Goal: Information Seeking & Learning: Learn about a topic

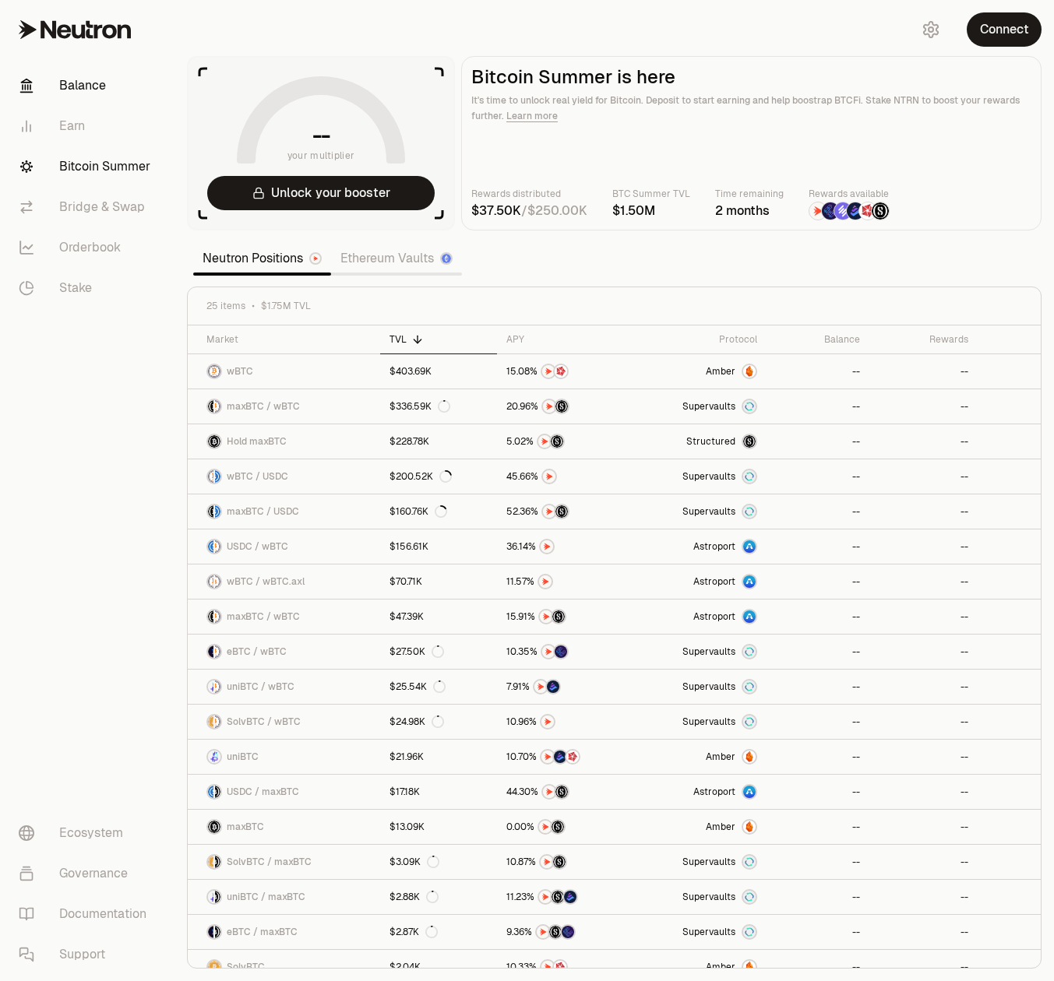
click at [86, 85] on link "Balance" at bounding box center [87, 85] width 162 height 41
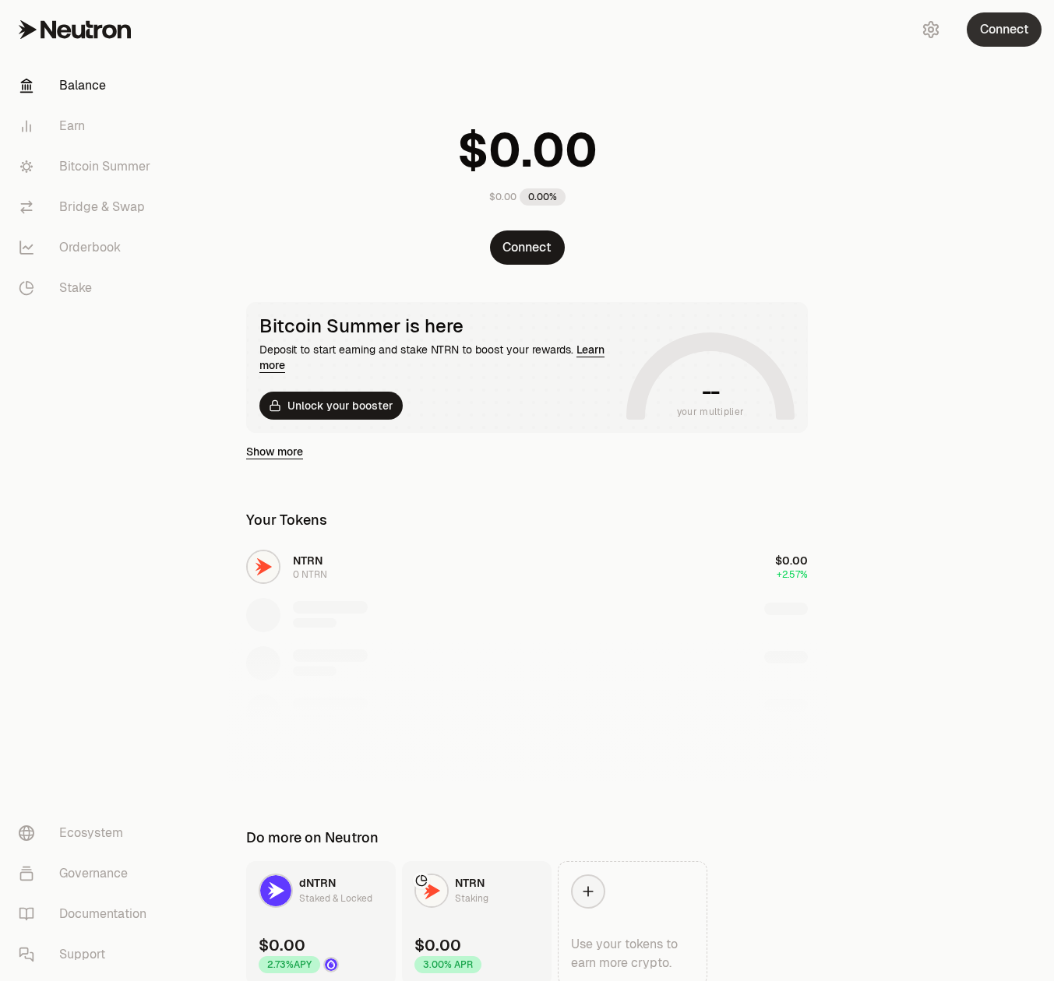
click at [1005, 26] on button "Connect" at bounding box center [1004, 29] width 75 height 34
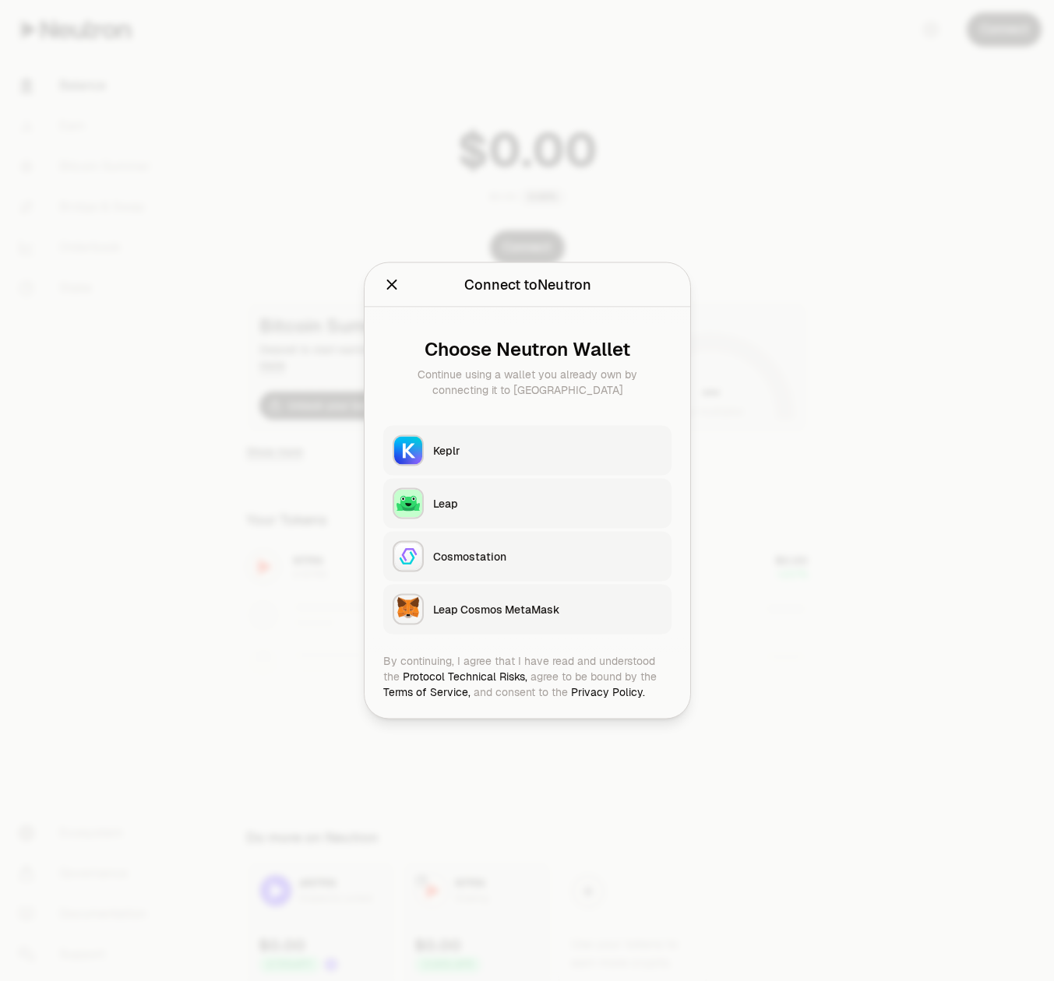
click at [398, 282] on icon "Close" at bounding box center [391, 284] width 17 height 17
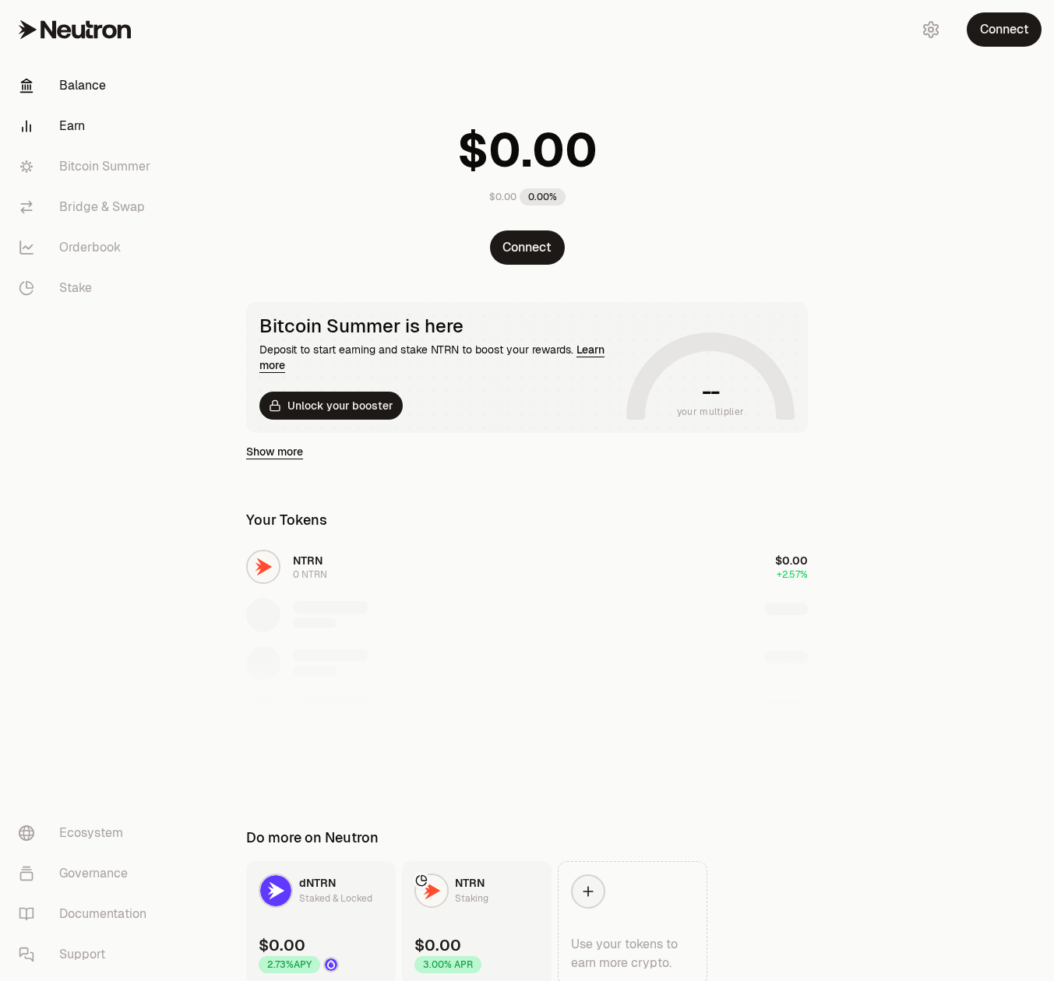
click at [72, 118] on link "Earn" at bounding box center [87, 126] width 162 height 41
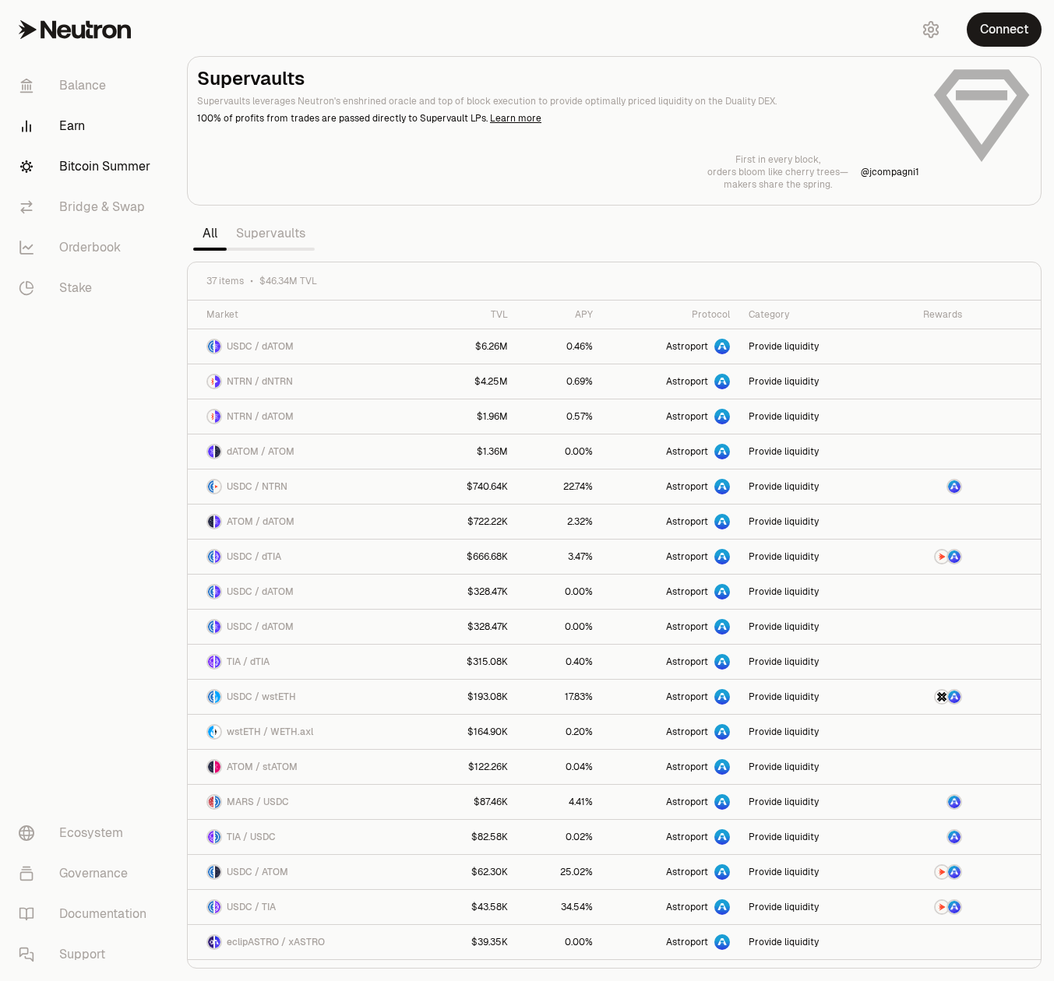
click at [103, 164] on link "Bitcoin Summer" at bounding box center [87, 166] width 162 height 41
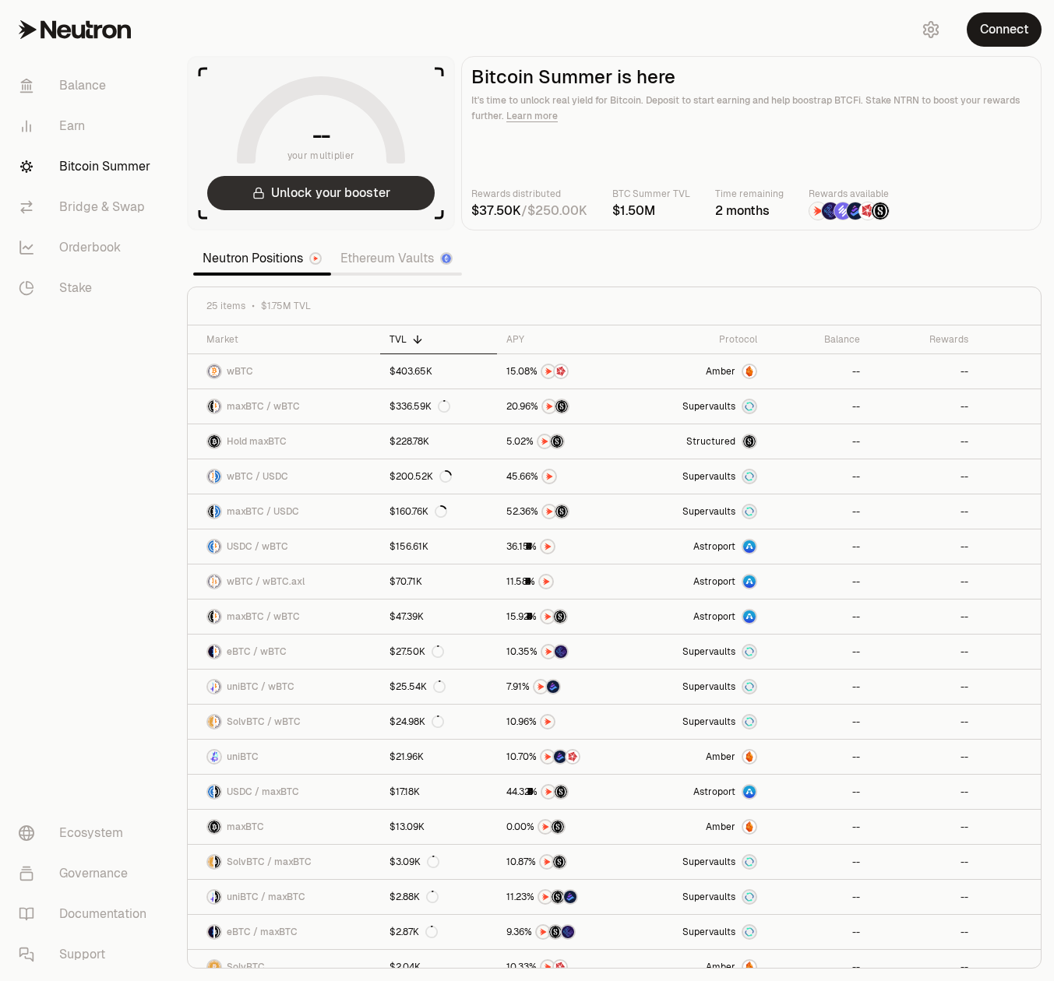
click at [341, 188] on button "Unlock your booster" at bounding box center [320, 193] width 227 height 34
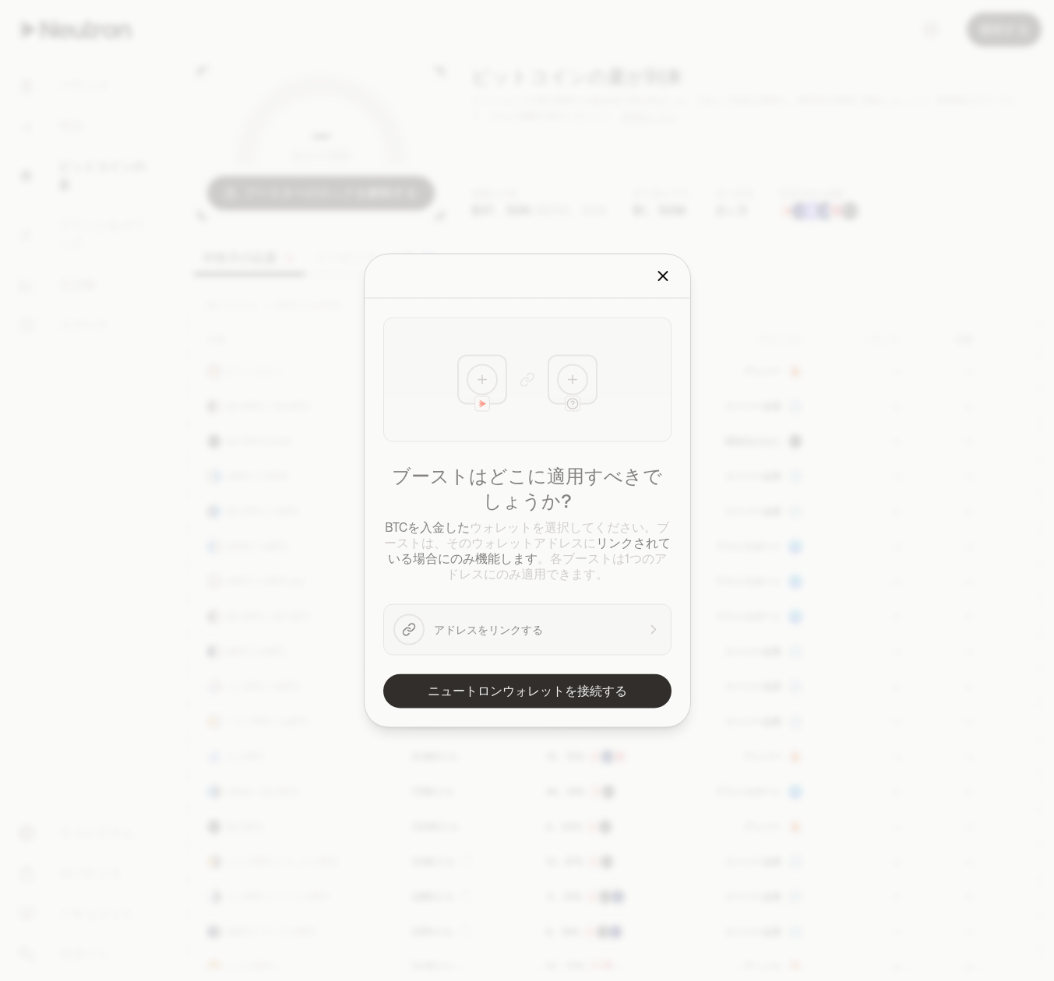
click at [600, 694] on font "ニュートロンウォレットを接続する" at bounding box center [527, 691] width 199 height 16
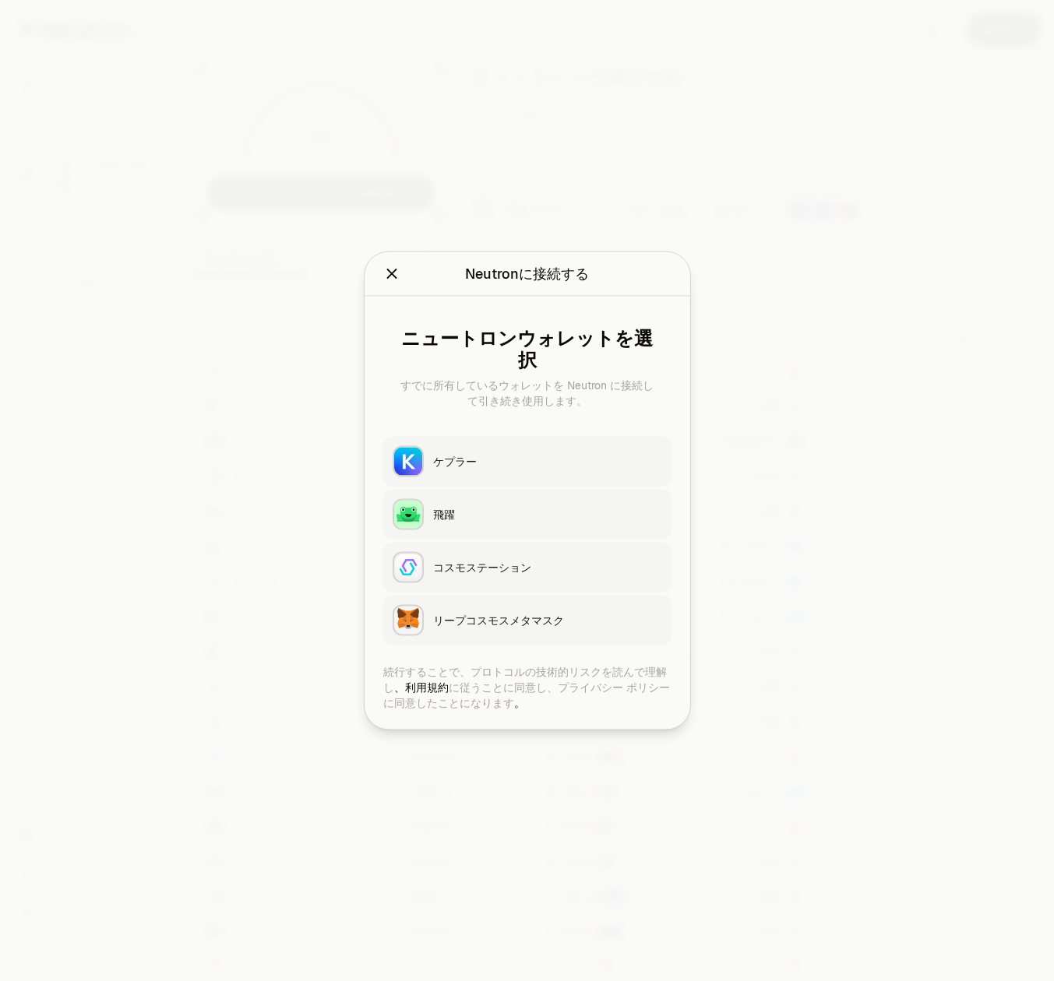
click at [576, 456] on div "ケプラー" at bounding box center [547, 462] width 229 height 16
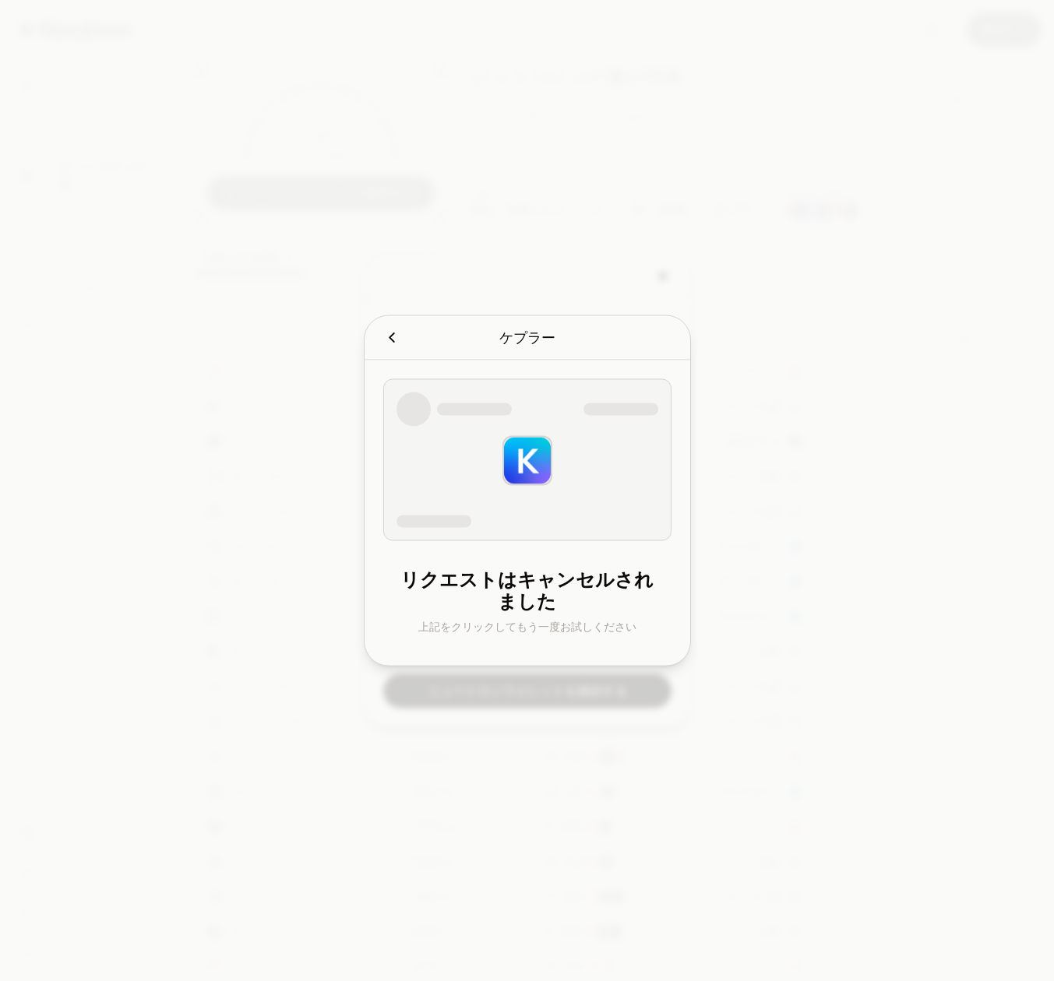
click at [394, 341] on icon "キャンセル" at bounding box center [391, 337] width 17 height 17
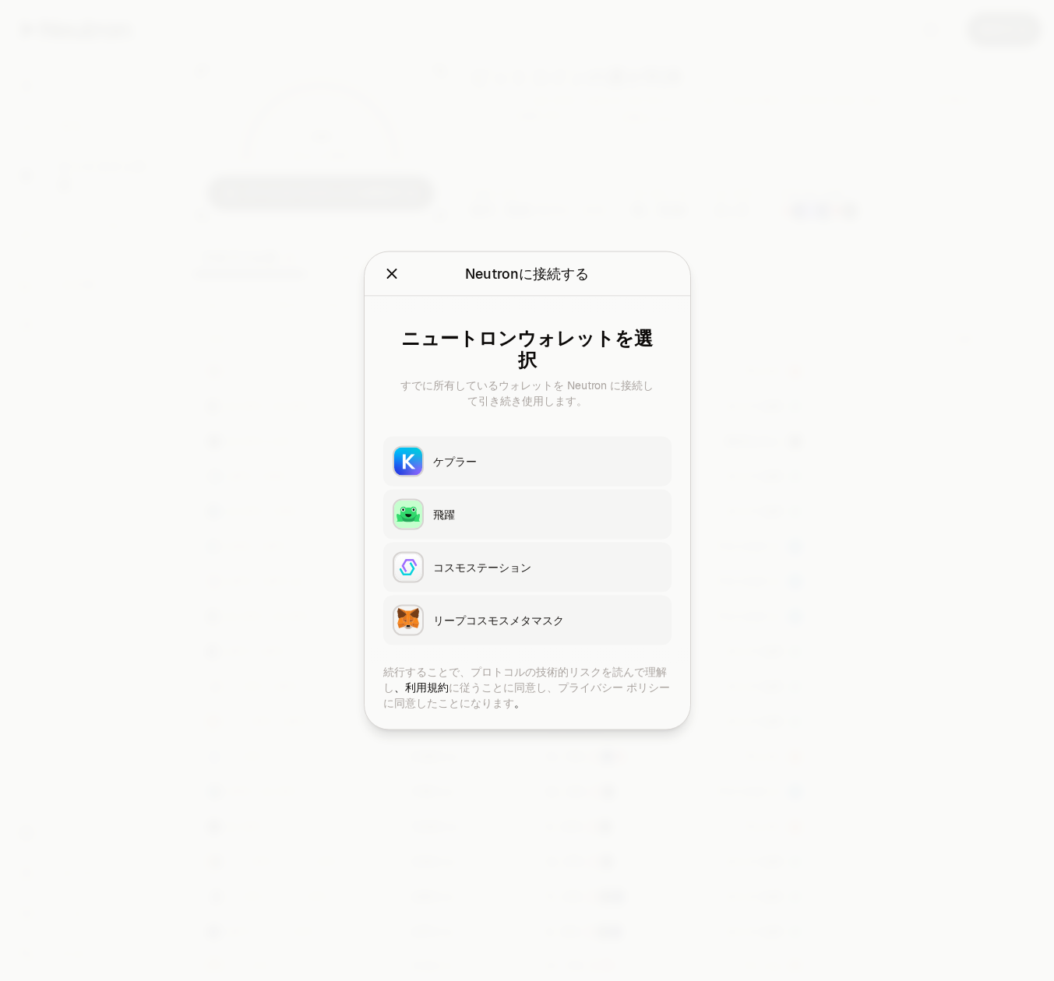
click at [386, 283] on icon "近い" at bounding box center [391, 274] width 17 height 17
click at [393, 280] on button "近い" at bounding box center [391, 274] width 17 height 22
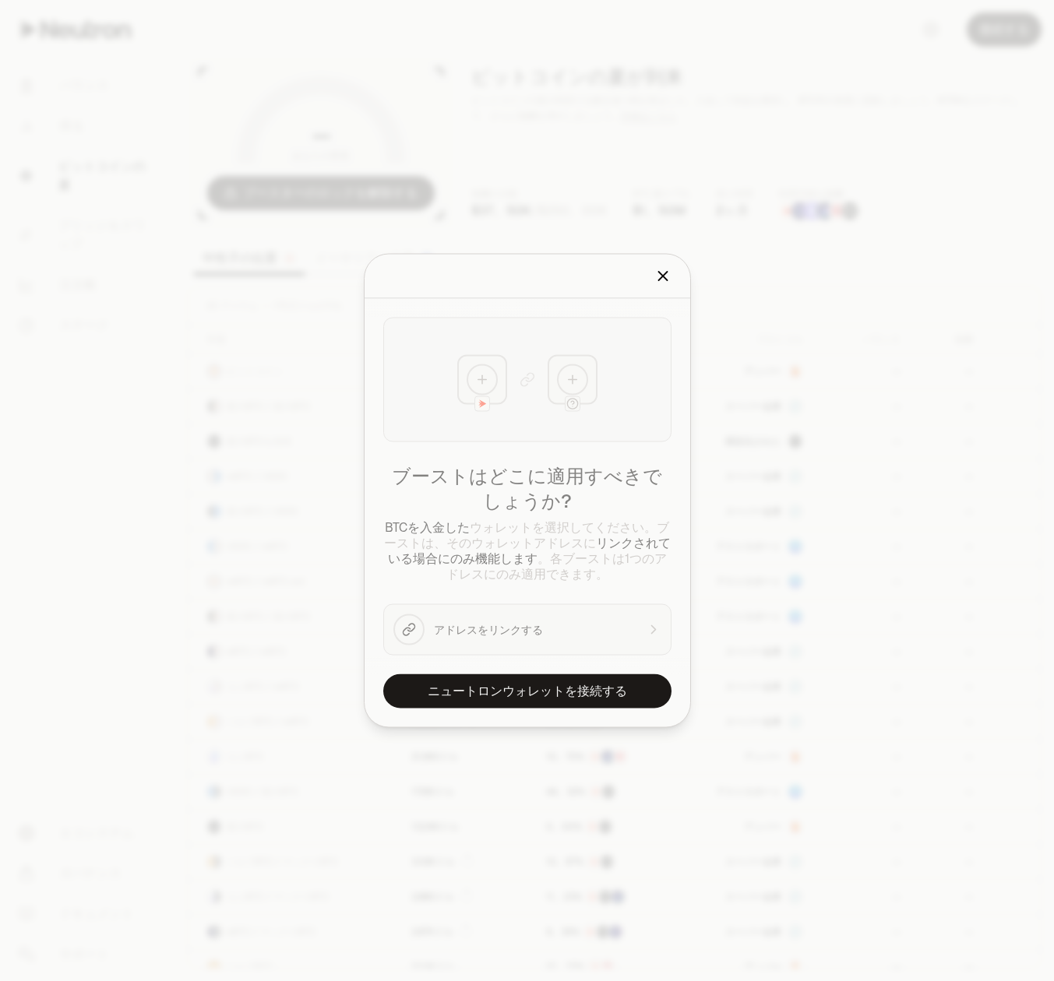
click at [660, 273] on icon "近い" at bounding box center [662, 276] width 9 height 9
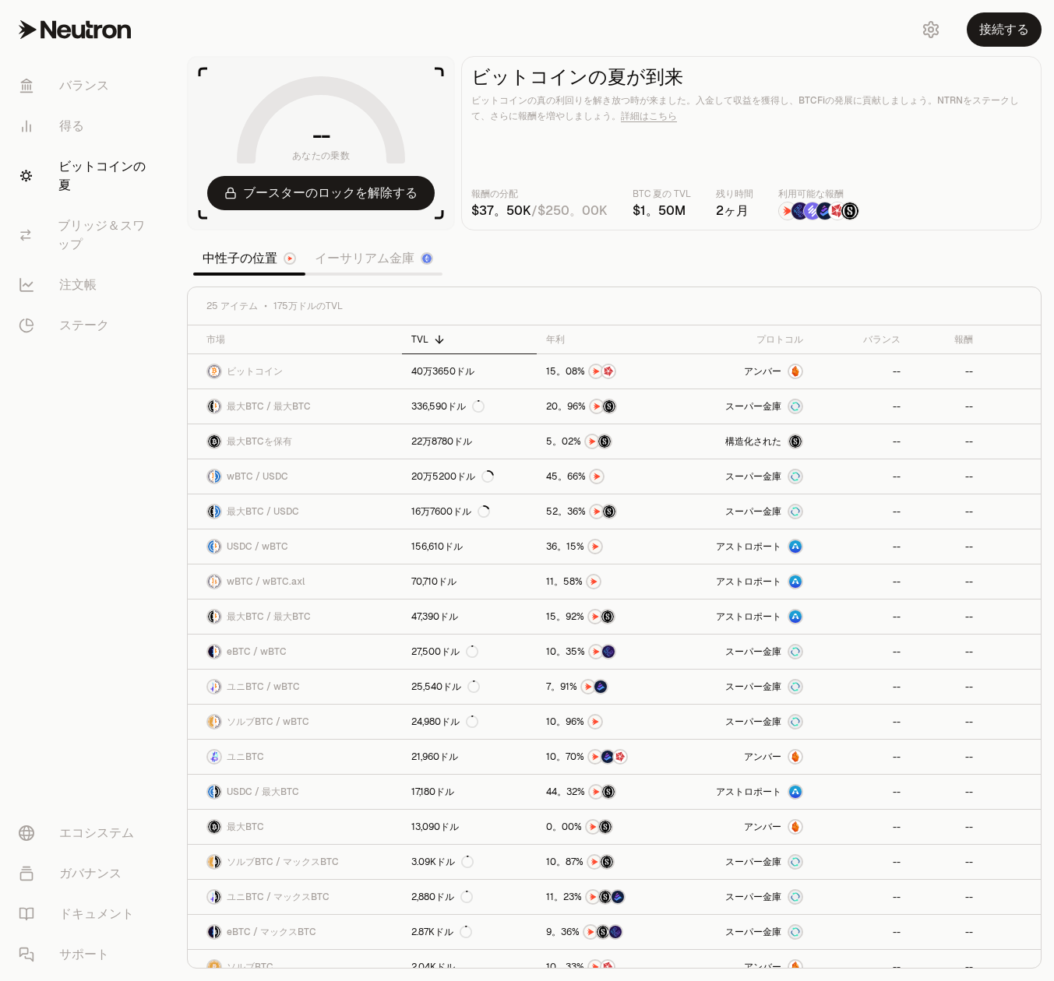
click at [396, 254] on font "イーサリアム金庫" at bounding box center [365, 258] width 100 height 16
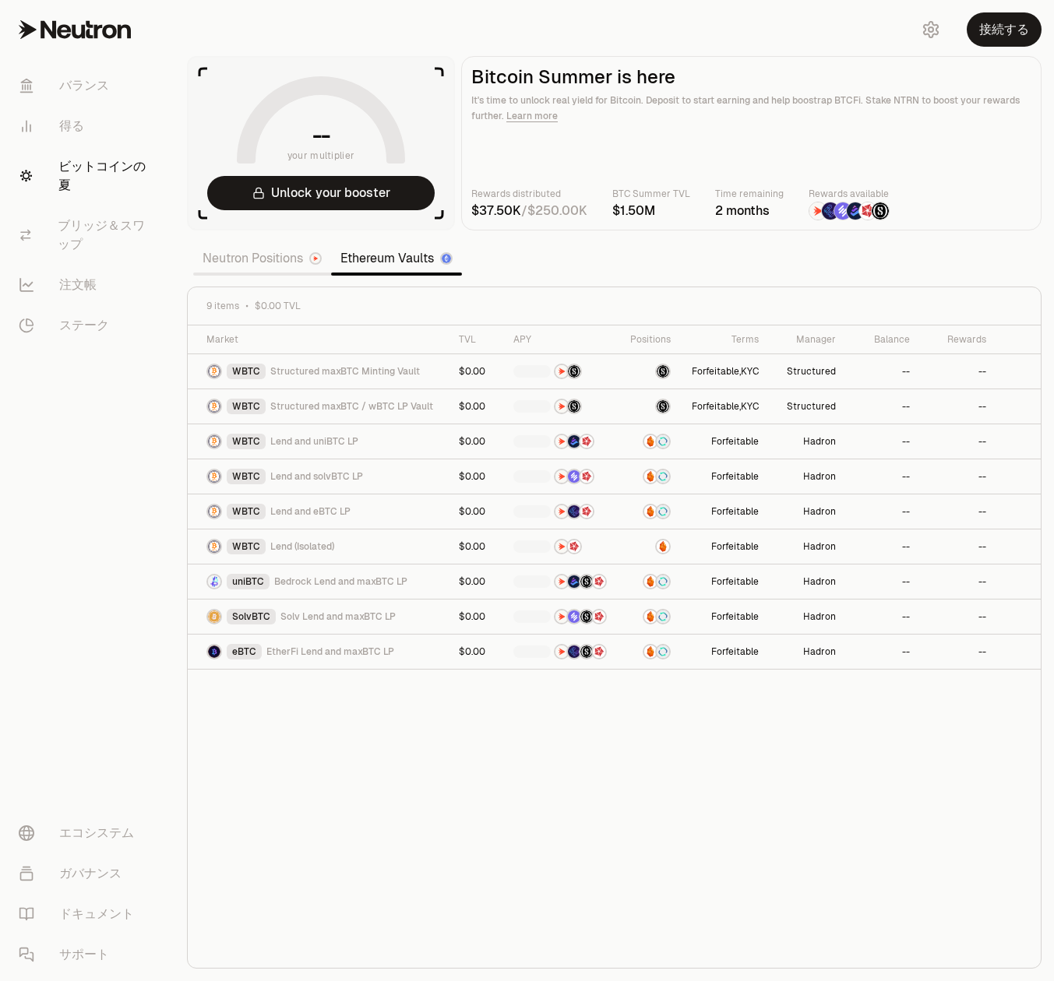
click at [343, 259] on section "-- your multiplier Unlock your booster Bitcoin Summer is here It's time to unlo…" at bounding box center [613, 490] width 879 height 981
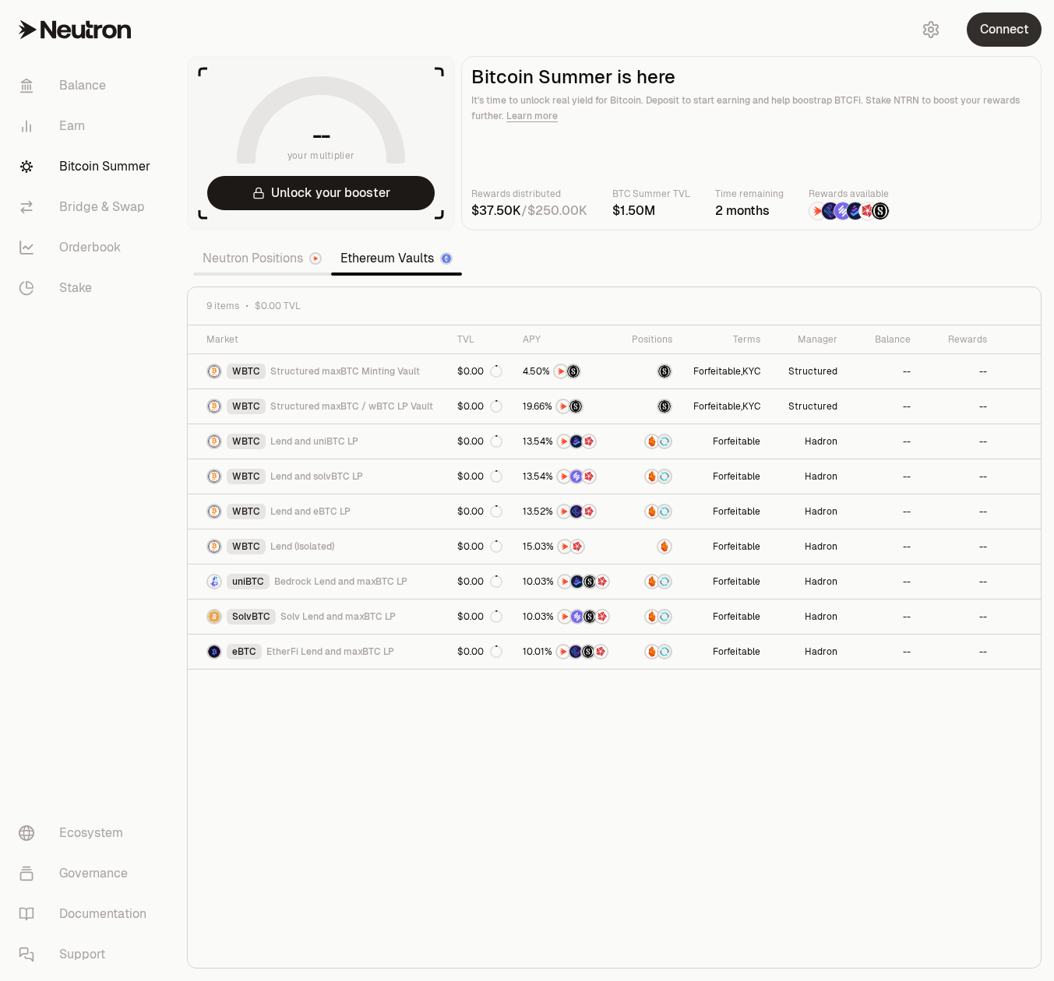
click at [1004, 25] on button "Connect" at bounding box center [1004, 29] width 75 height 34
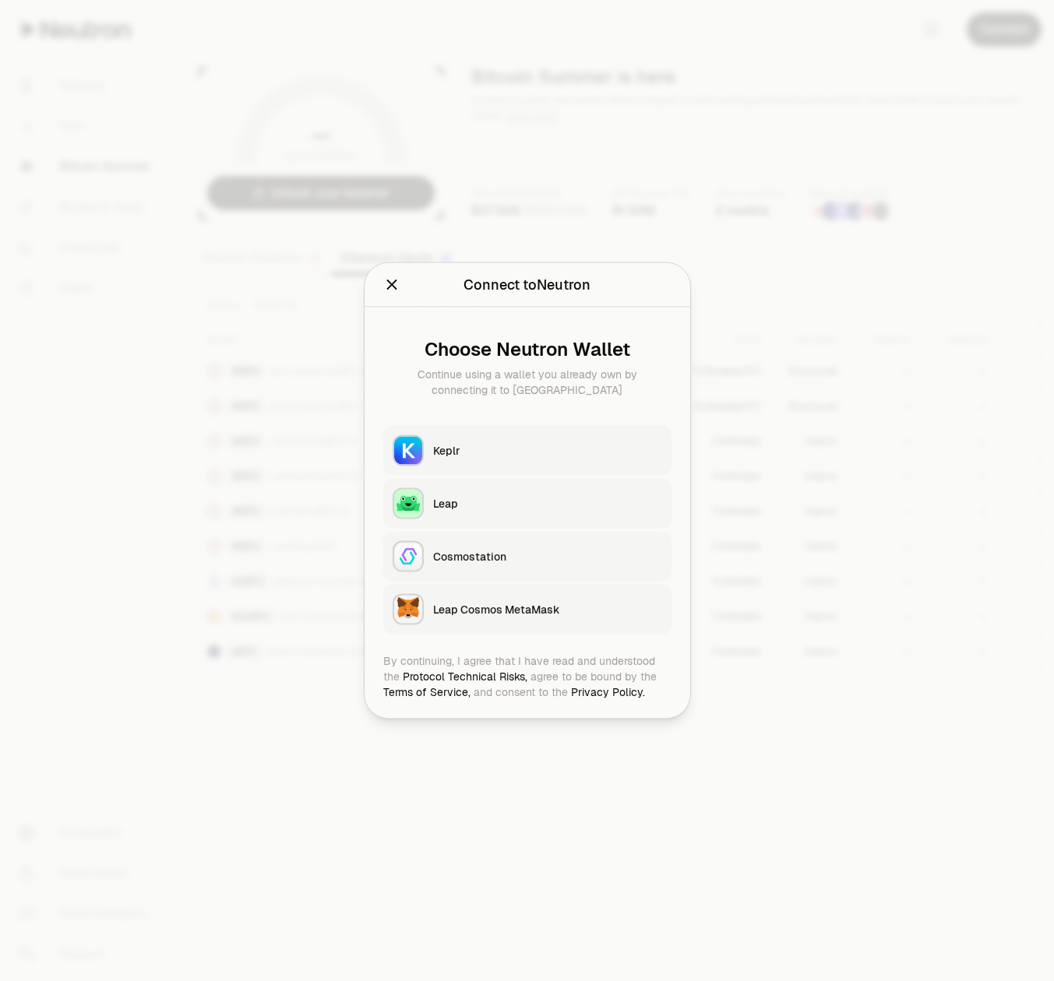
click at [389, 284] on icon "Close" at bounding box center [391, 284] width 17 height 17
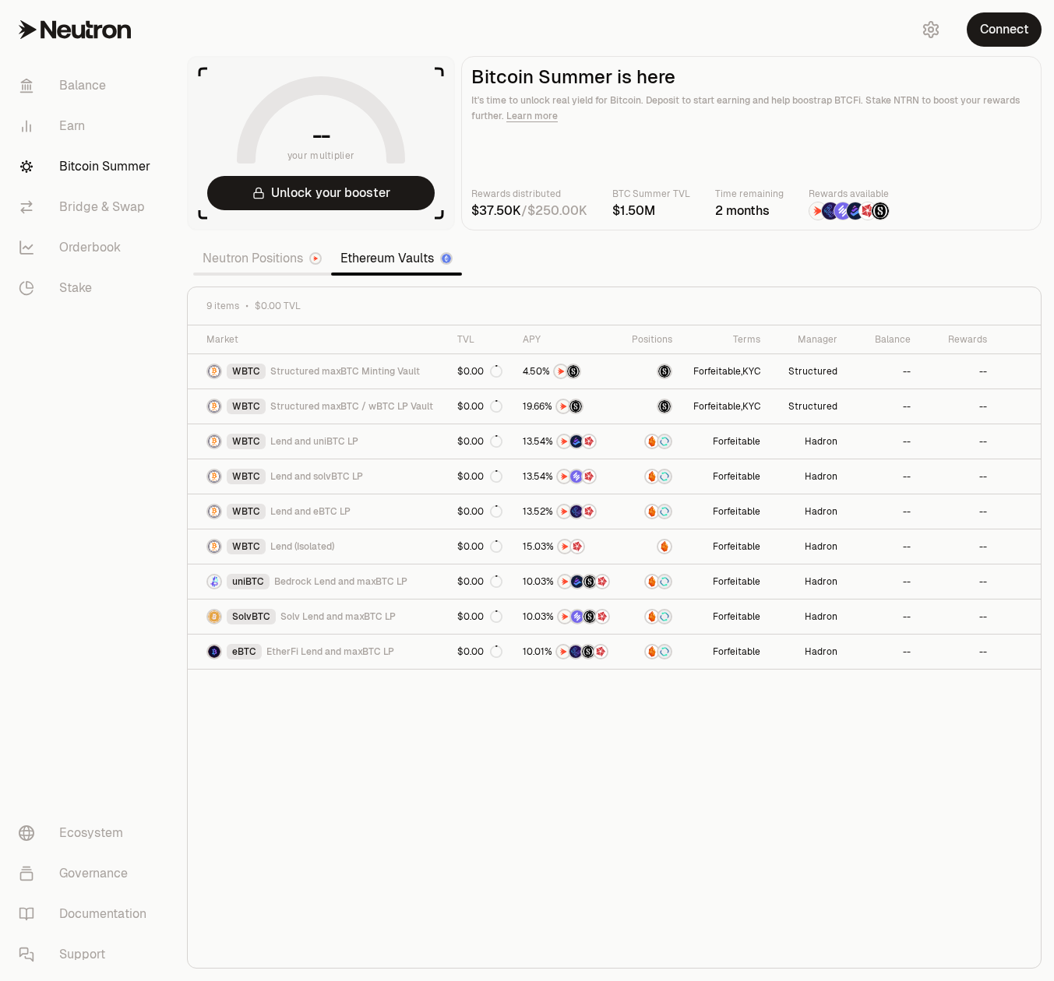
click at [273, 265] on link "Neutron Positions" at bounding box center [262, 258] width 138 height 31
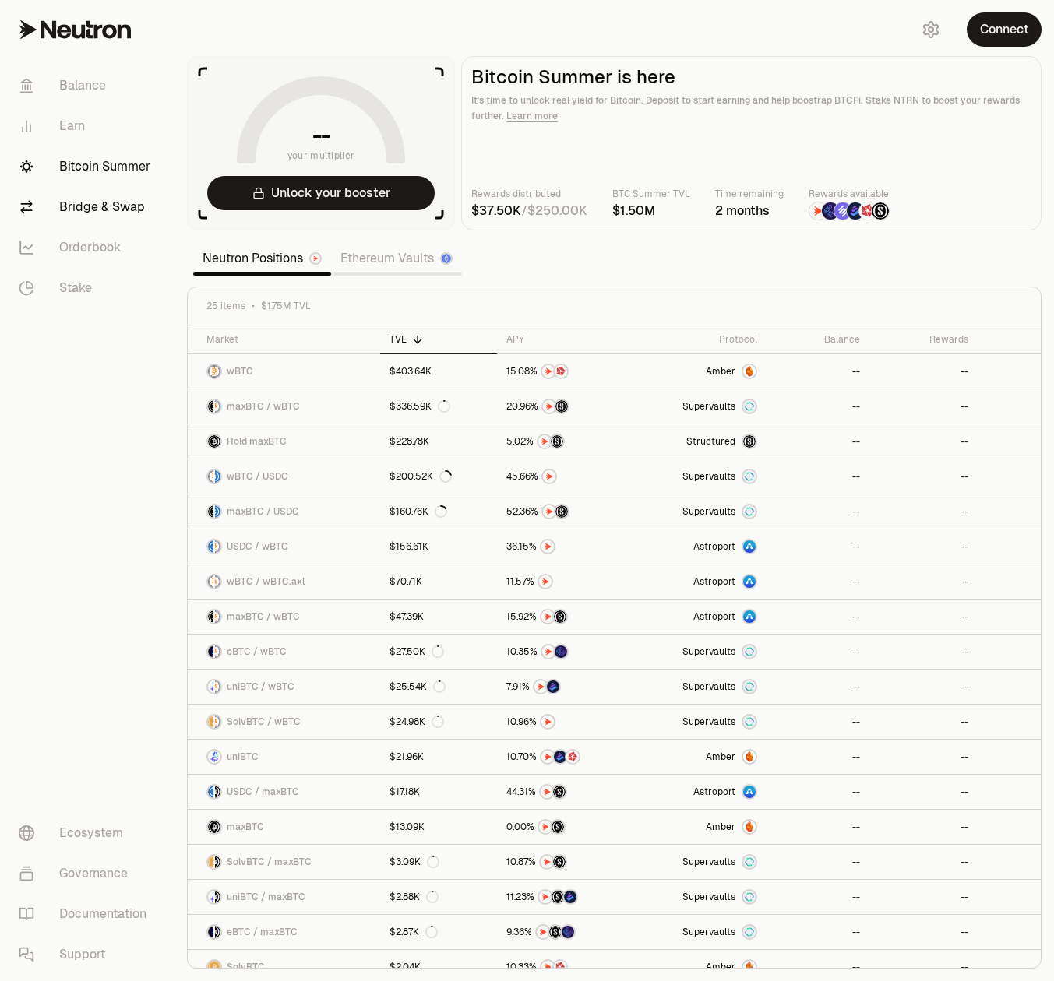
click at [109, 206] on link "Bridge & Swap" at bounding box center [87, 207] width 162 height 41
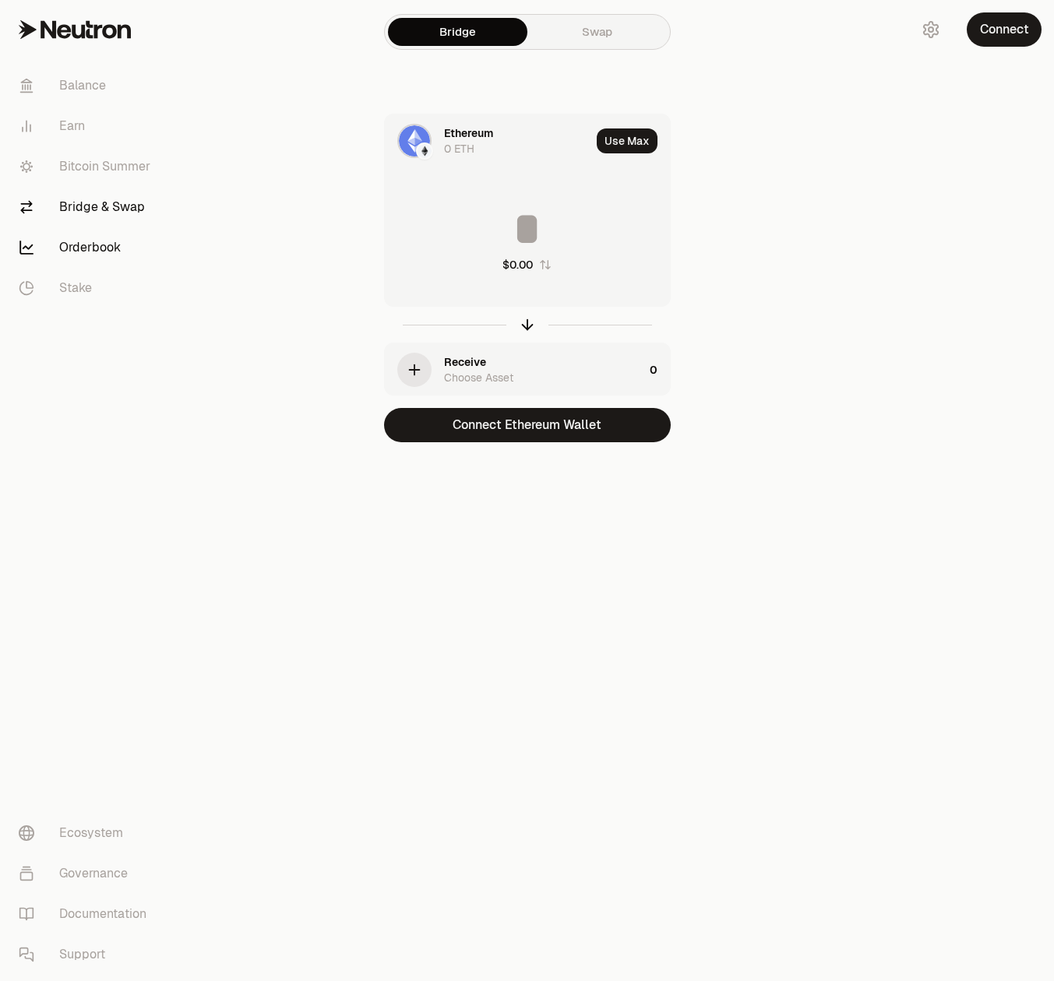
click at [93, 244] on link "Orderbook" at bounding box center [87, 247] width 162 height 41
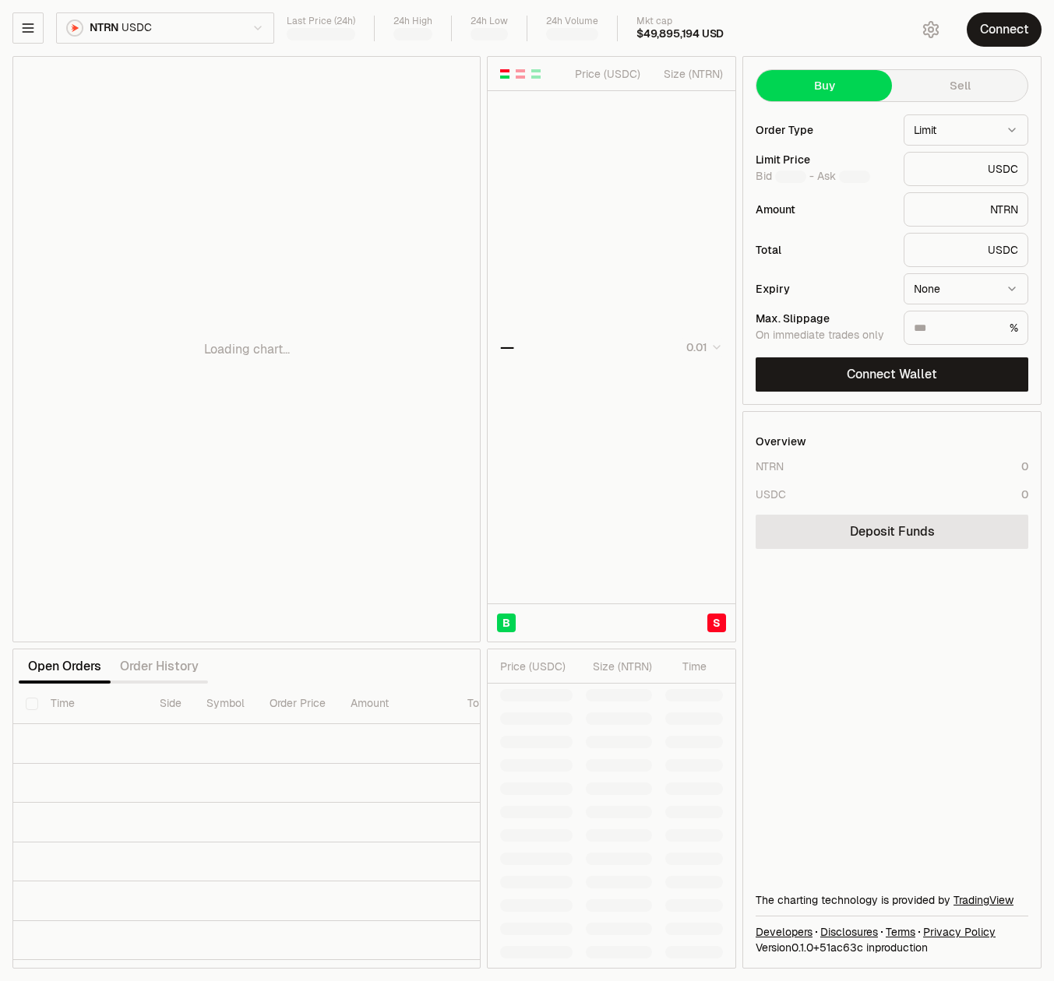
type input "********"
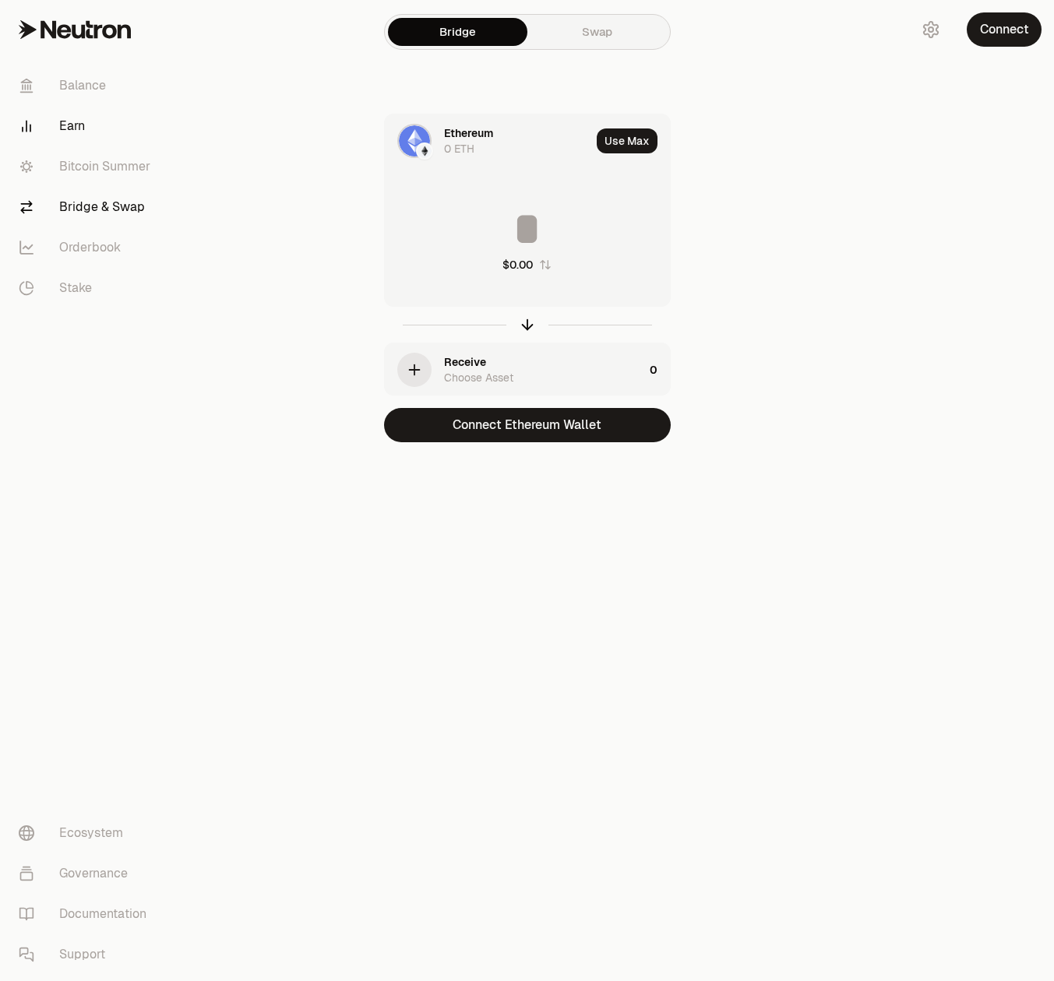
click at [74, 119] on link "Earn" at bounding box center [87, 126] width 162 height 41
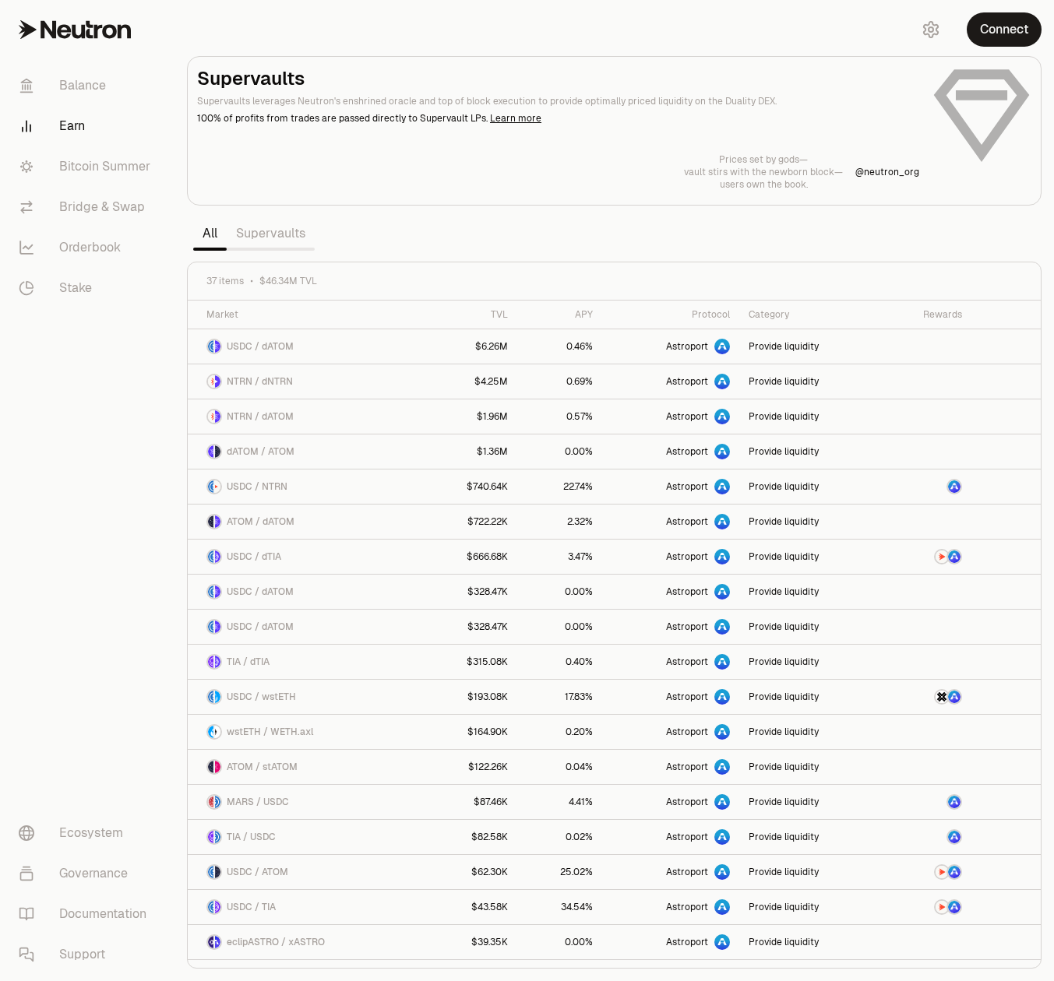
click at [268, 231] on link "Supervaults" at bounding box center [271, 233] width 88 height 31
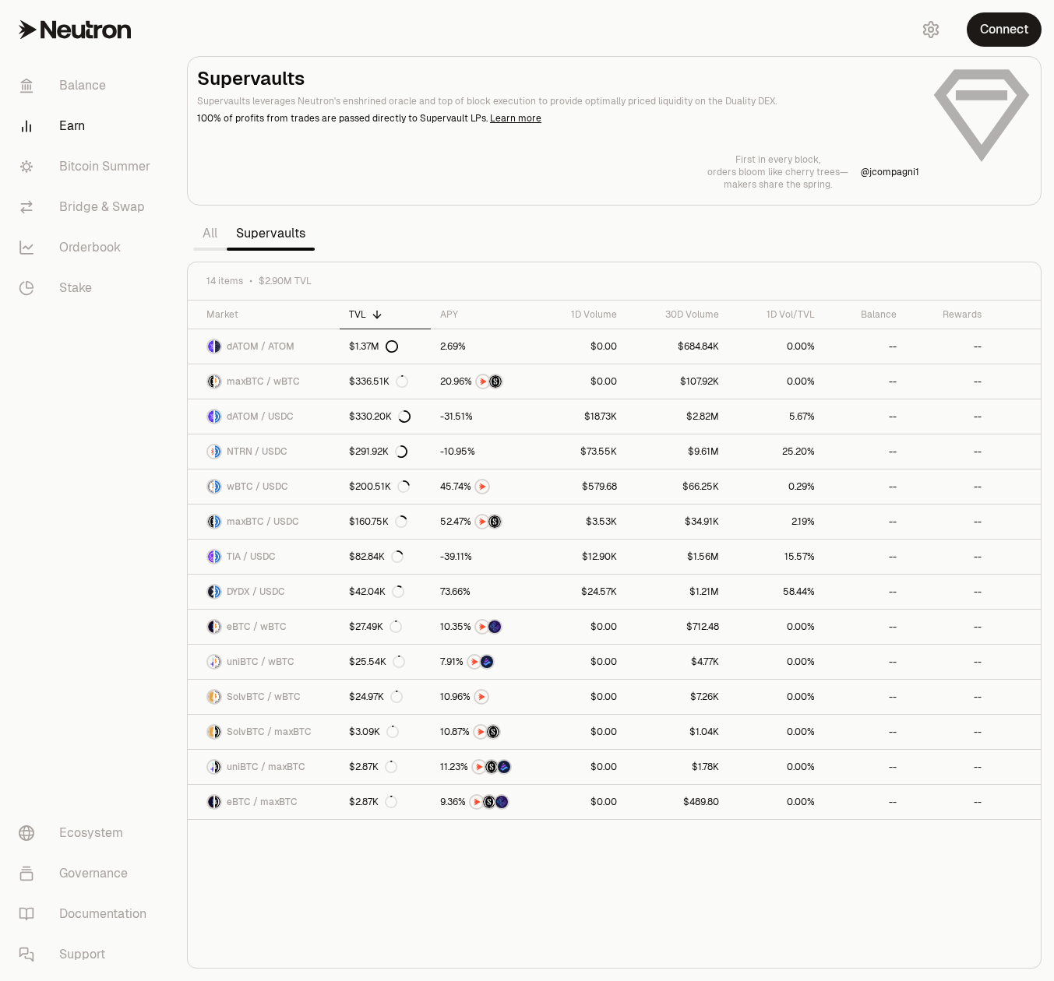
click at [210, 238] on link "All" at bounding box center [209, 233] width 33 height 31
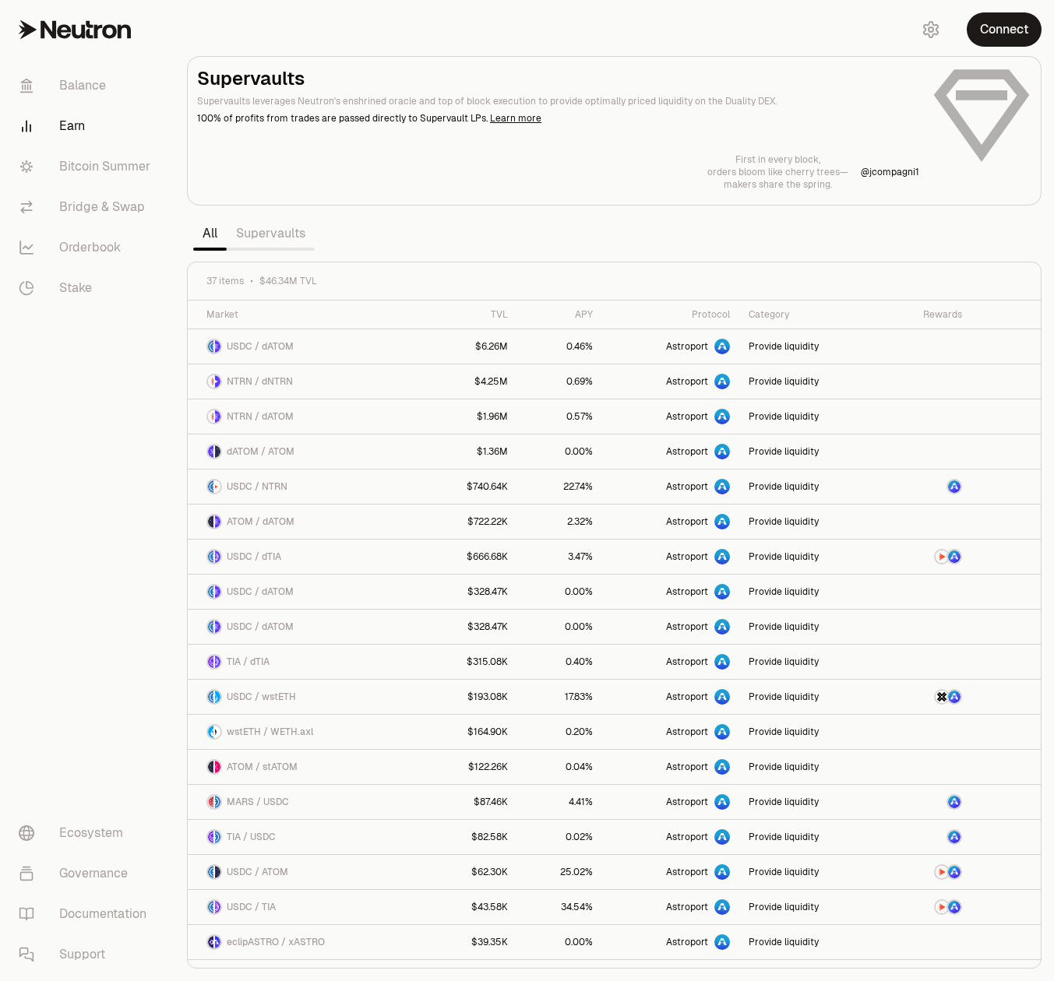
click at [261, 244] on link "Supervaults" at bounding box center [271, 233] width 88 height 31
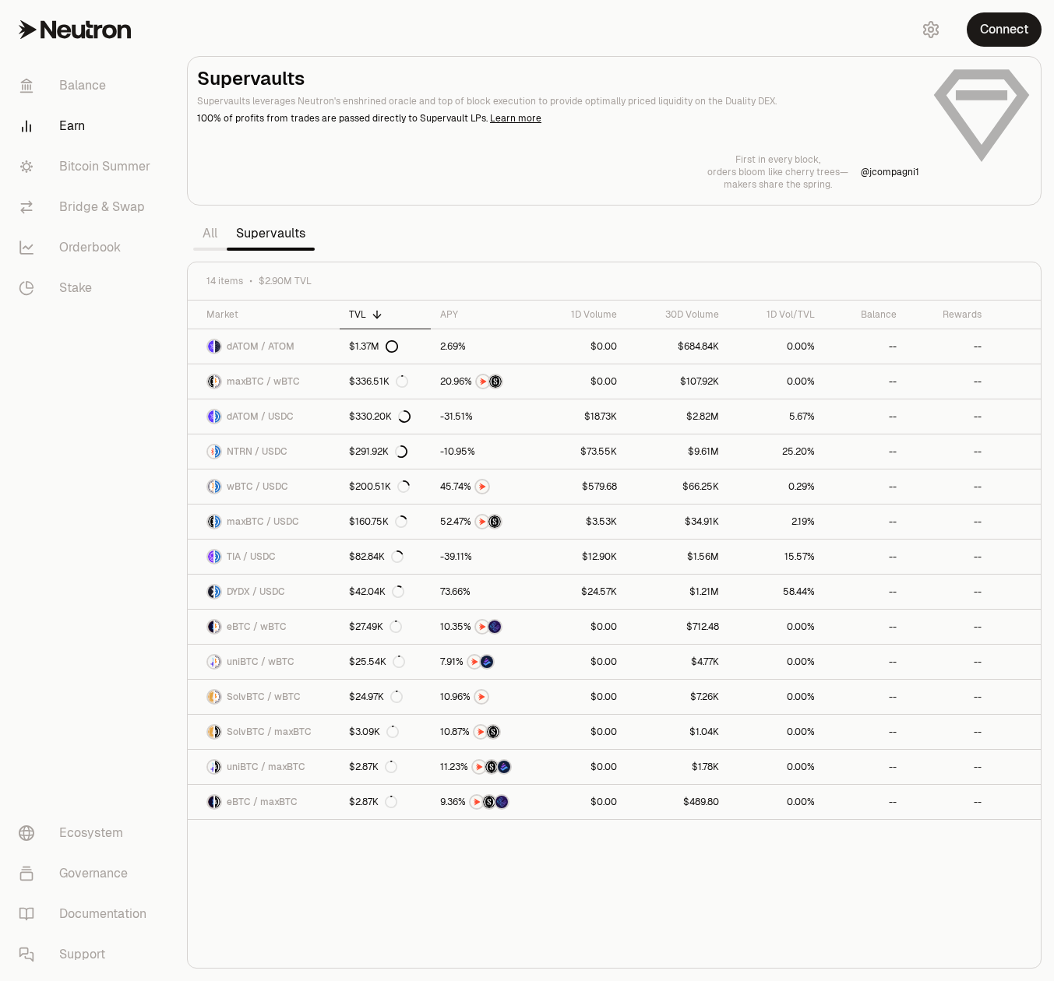
click at [206, 224] on link "All" at bounding box center [209, 233] width 33 height 31
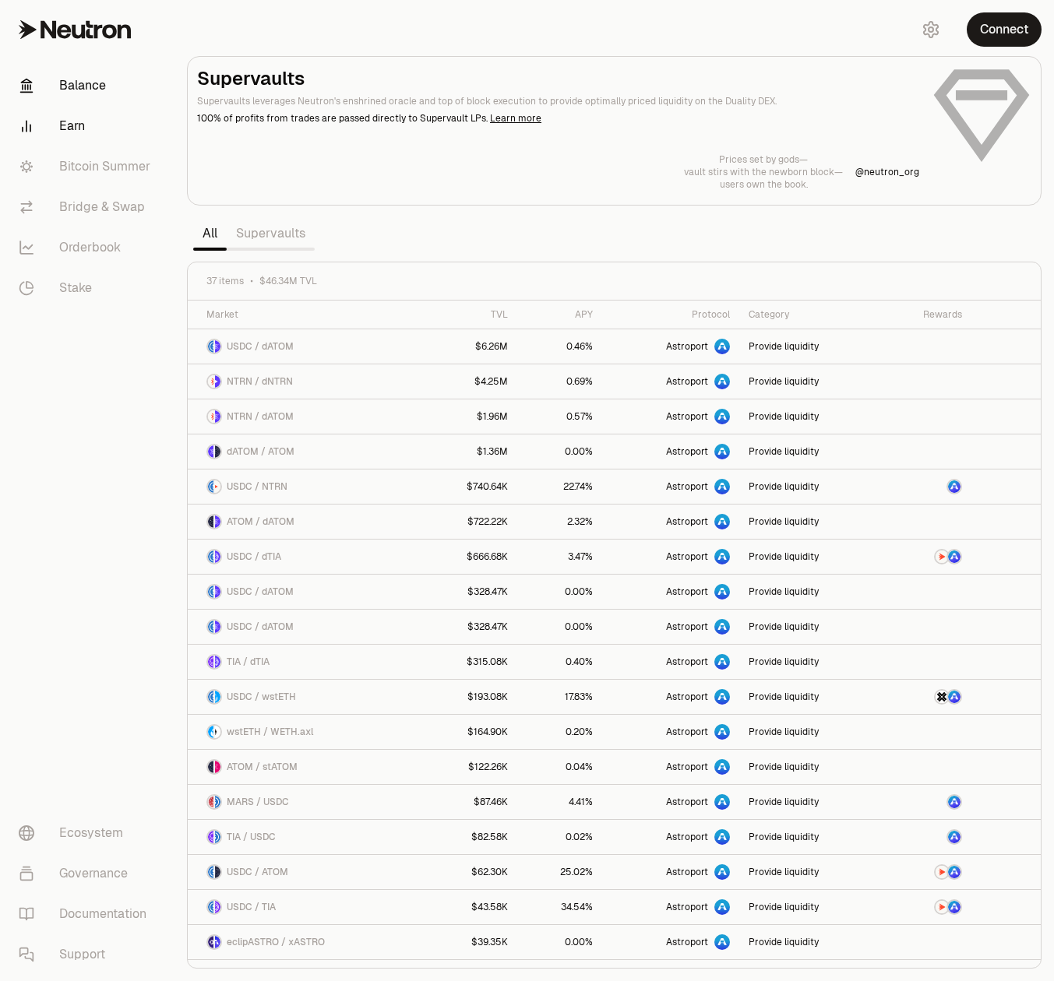
click at [92, 83] on link "Balance" at bounding box center [87, 85] width 162 height 41
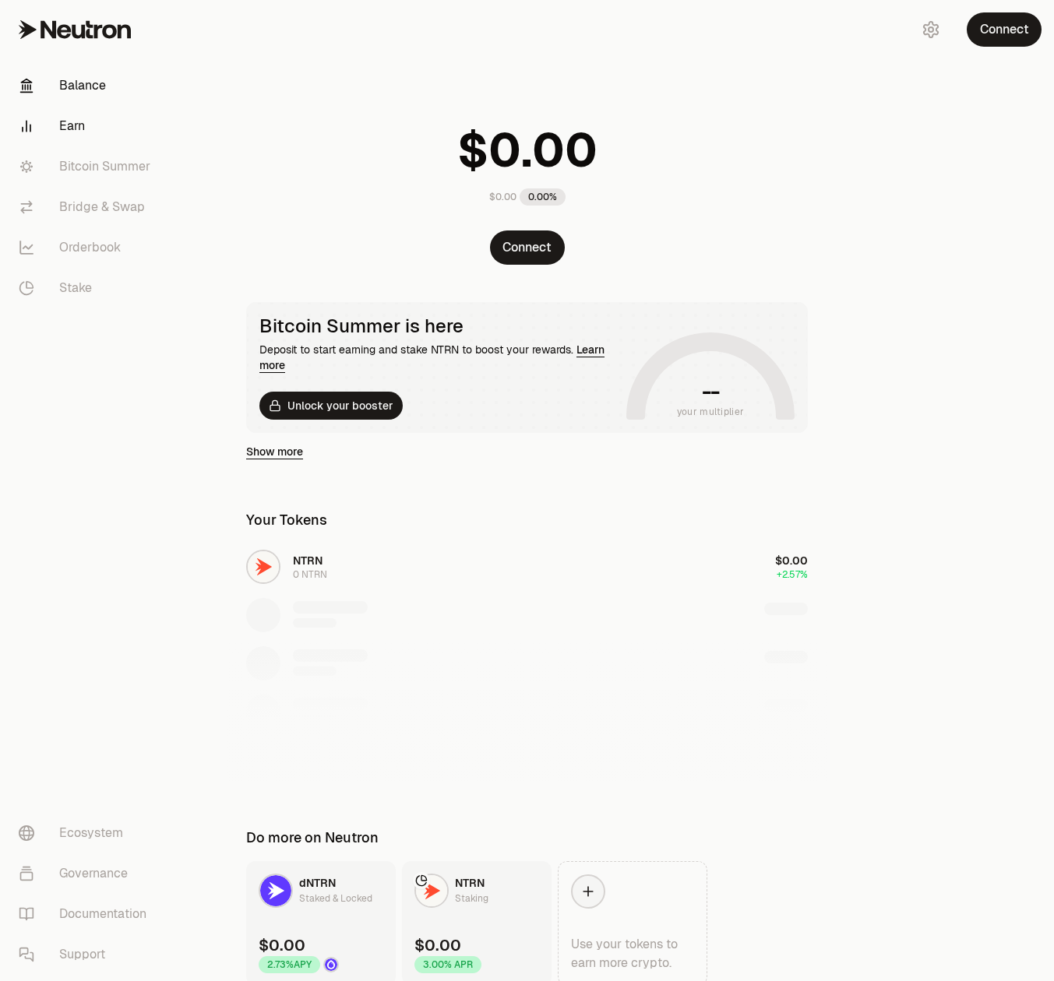
click at [72, 107] on link "Earn" at bounding box center [87, 126] width 162 height 41
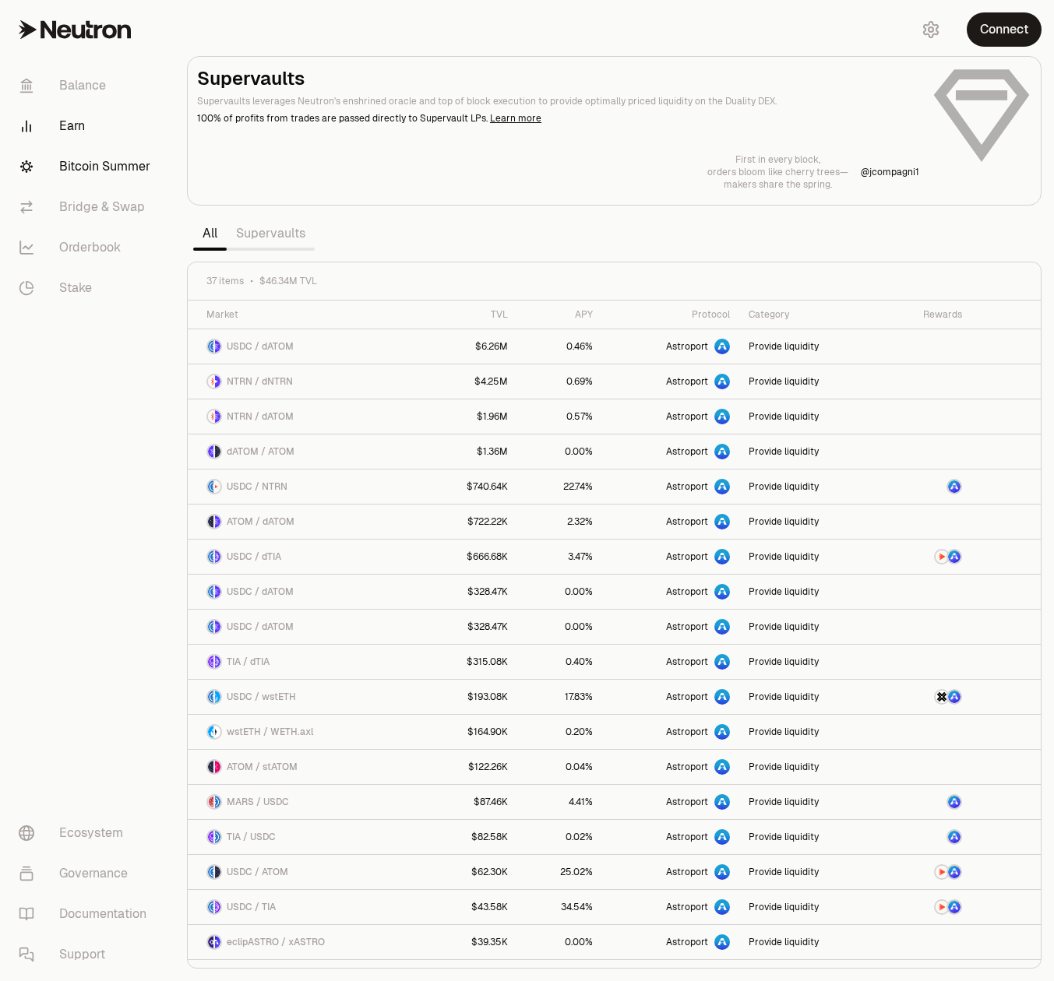
click at [115, 174] on link "Bitcoin Summer" at bounding box center [87, 166] width 162 height 41
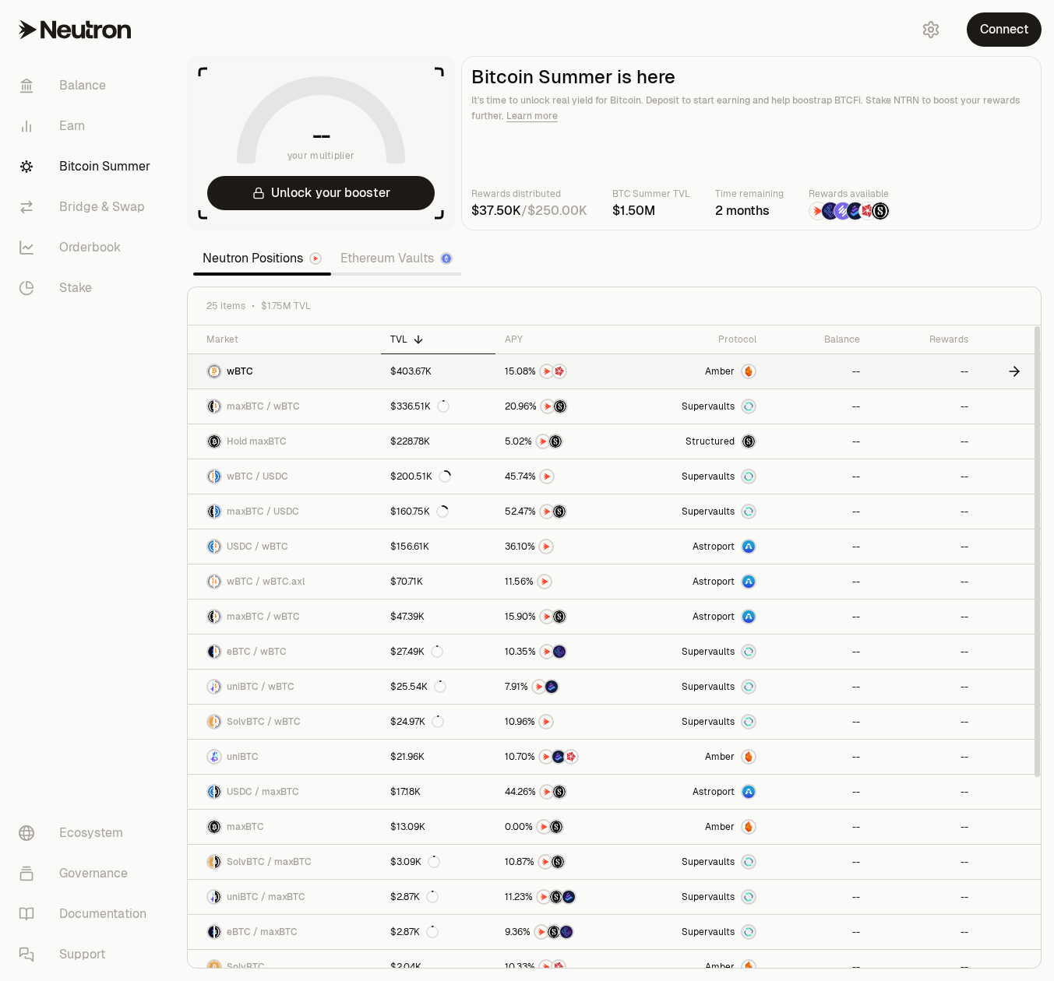
click at [1017, 372] on icon at bounding box center [1013, 372] width 9 height 0
